Goal: Transaction & Acquisition: Purchase product/service

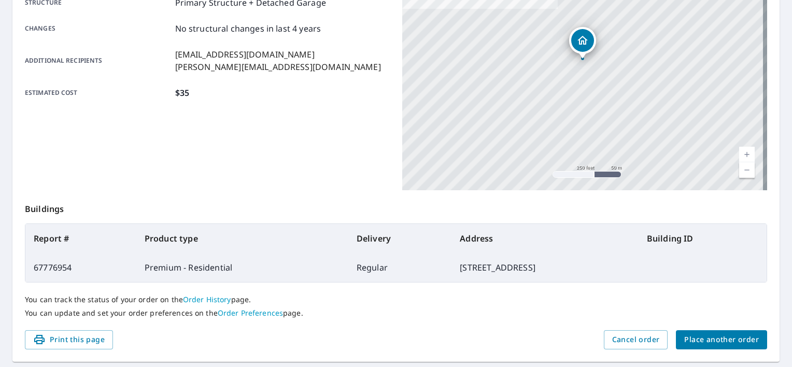
scroll to position [243, 0]
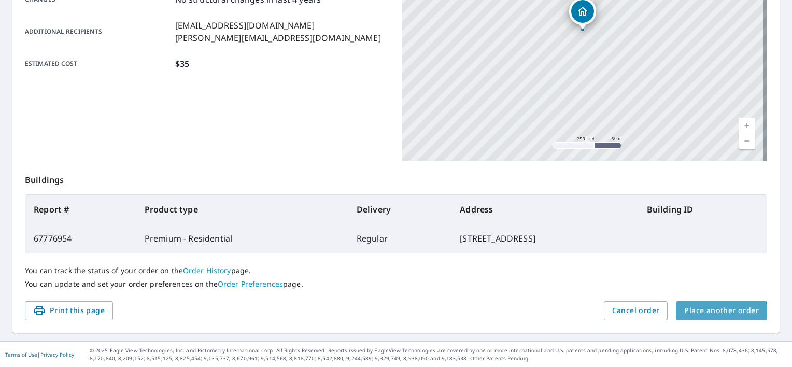
click at [712, 316] on button "Place another order" at bounding box center [721, 310] width 91 height 19
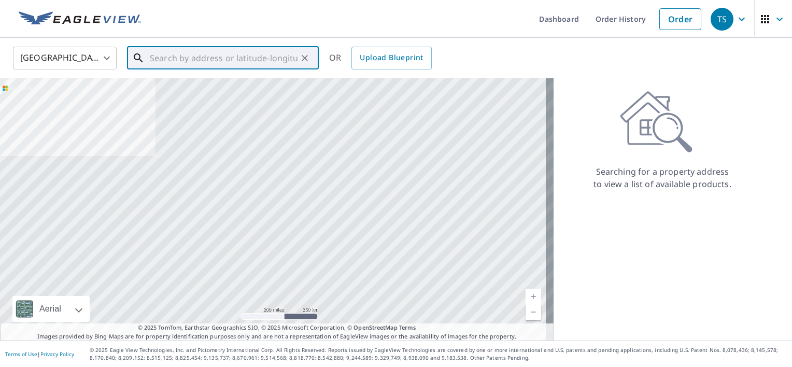
click at [219, 54] on input "text" at bounding box center [224, 58] width 148 height 29
paste input "432 West Cornell Road"
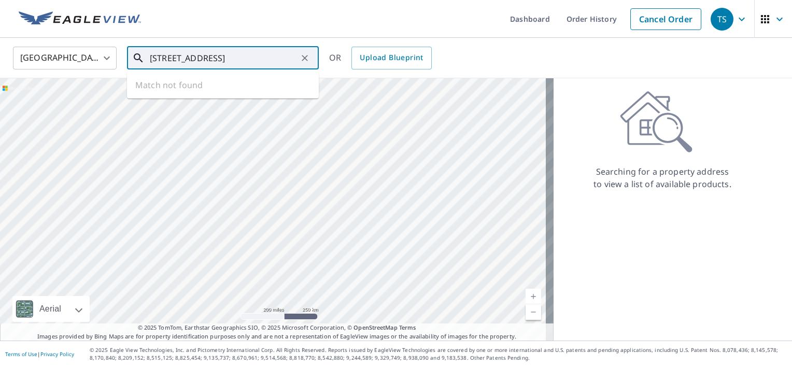
click at [218, 56] on input "432 West Cornell Road" at bounding box center [224, 58] width 148 height 29
click at [251, 53] on input "432 West Cornell Road" at bounding box center [224, 58] width 148 height 29
click at [198, 59] on input "432 West Cornell" at bounding box center [224, 58] width 148 height 29
drag, startPoint x: 239, startPoint y: 52, endPoint x: 92, endPoint y: 58, distance: 146.8
click at [95, 58] on div "United States US ​ 432 West Cornell ​ Match not found OR Upload Blueprint" at bounding box center [392, 58] width 774 height 24
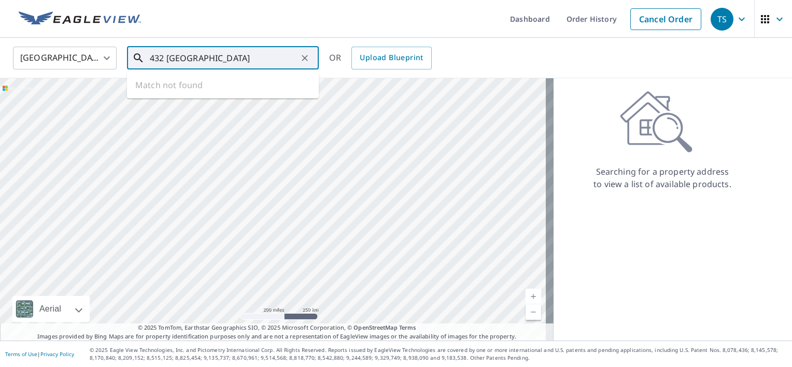
paste input "Road"
click at [185, 60] on input "432 West Cornell Road" at bounding box center [224, 58] width 148 height 29
click at [249, 58] on input "432 W Cornell Road" at bounding box center [224, 58] width 148 height 29
type input "432 W Cornell"
drag, startPoint x: 226, startPoint y: 58, endPoint x: 112, endPoint y: 58, distance: 114.5
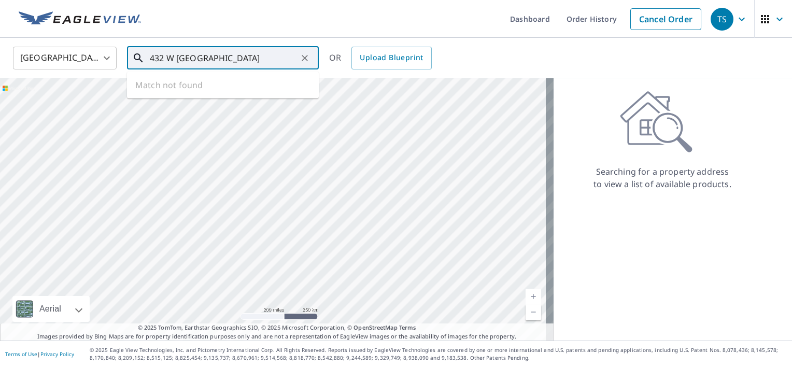
click at [112, 58] on div "United States US ​ 432 W Cornell ​ Match not found OR Upload Blueprint" at bounding box center [392, 58] width 774 height 24
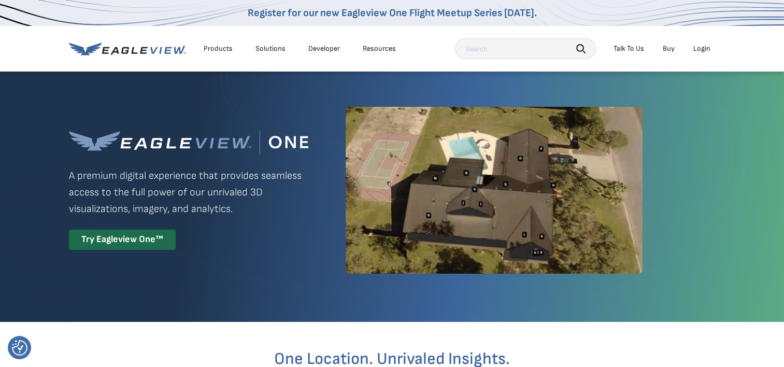
click at [706, 48] on div "Login" at bounding box center [701, 48] width 17 height 9
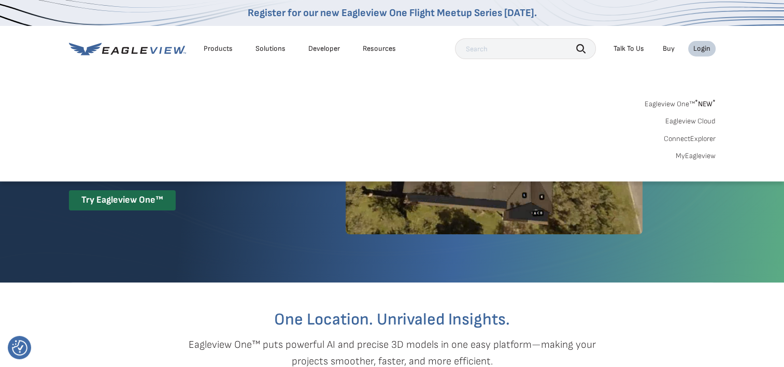
scroll to position [104, 0]
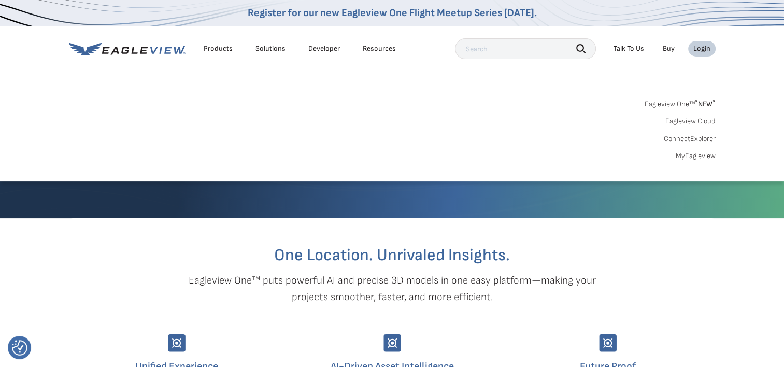
click at [700, 155] on link "MyEagleview" at bounding box center [696, 155] width 40 height 9
